Goal: Check status: Check status

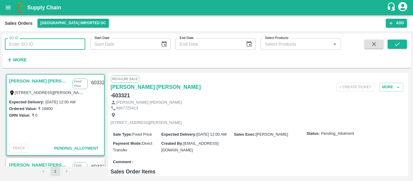
click at [33, 46] on input "SO ID" at bounding box center [45, 43] width 80 height 11
type input "603320"
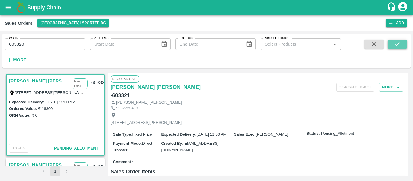
click at [394, 44] on icon "submit" at bounding box center [397, 44] width 7 height 7
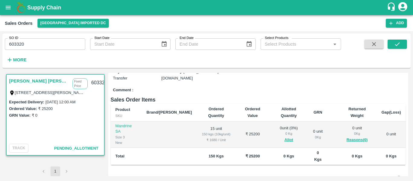
scroll to position [73, 0]
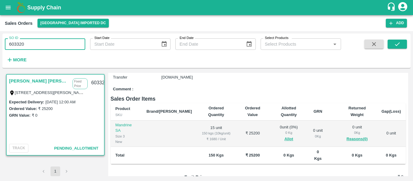
click at [42, 44] on input "603320" at bounding box center [45, 43] width 80 height 11
type input "603321"
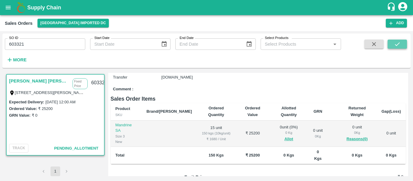
click at [395, 40] on button "submit" at bounding box center [397, 44] width 19 height 9
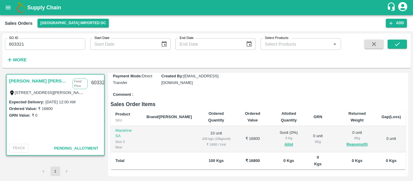
scroll to position [68, 0]
